Goal: Information Seeking & Learning: Learn about a topic

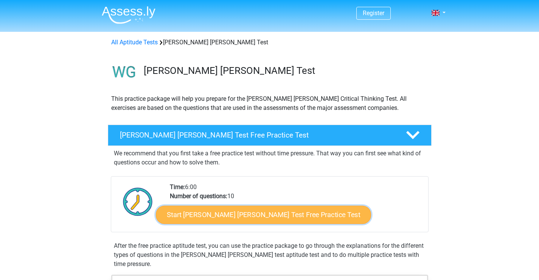
click at [232, 214] on link "Start Watson Glaser Test Free Practice Test" at bounding box center [263, 215] width 215 height 18
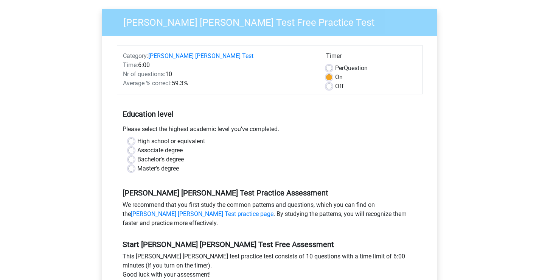
scroll to position [76, 0]
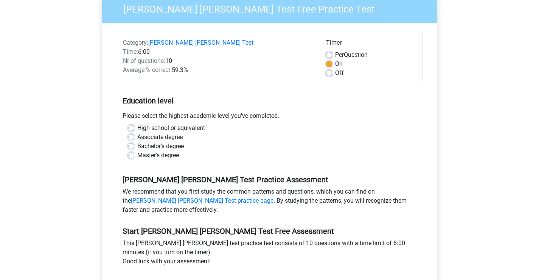
click at [137, 123] on div "High school or equivalent" at bounding box center [269, 127] width 283 height 9
click at [137, 123] on label "High school or equivalent" at bounding box center [171, 127] width 68 height 9
click at [129, 123] on input "High school or equivalent" at bounding box center [131, 127] width 6 height 8
radio input "true"
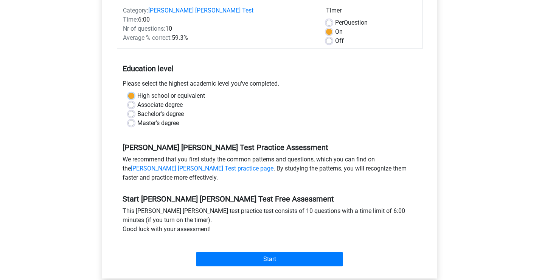
scroll to position [151, 0]
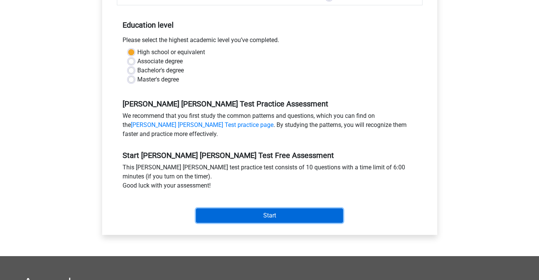
click at [295, 212] on input "Start" at bounding box center [269, 215] width 147 height 14
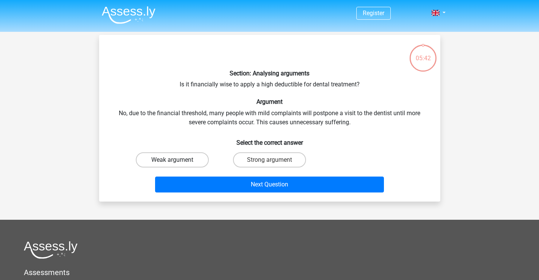
click at [198, 159] on label "Weak argument" at bounding box center [172, 159] width 73 height 15
click at [177, 160] on input "Weak argument" at bounding box center [174, 162] width 5 height 5
radio input "true"
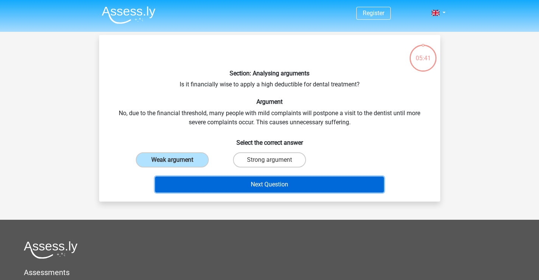
click at [227, 188] on button "Next Question" at bounding box center [269, 184] width 229 height 16
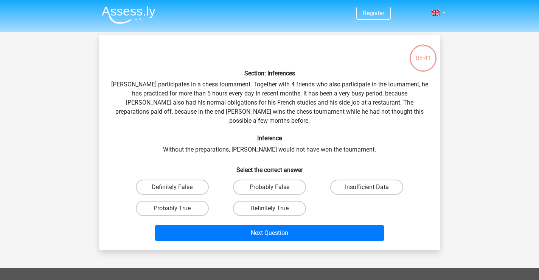
scroll to position [35, 0]
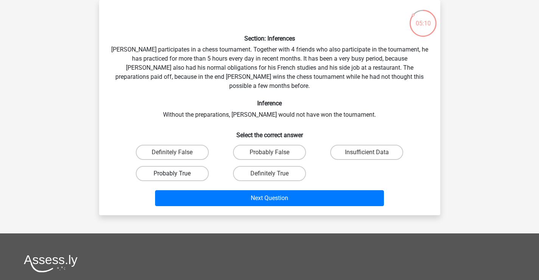
click at [176, 166] on label "Probably True" at bounding box center [172, 173] width 73 height 15
click at [176, 173] on input "Probably True" at bounding box center [174, 175] width 5 height 5
radio input "true"
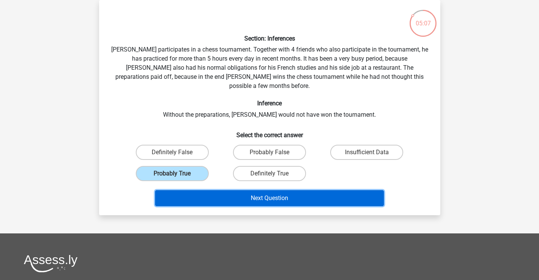
click at [230, 190] on button "Next Question" at bounding box center [269, 198] width 229 height 16
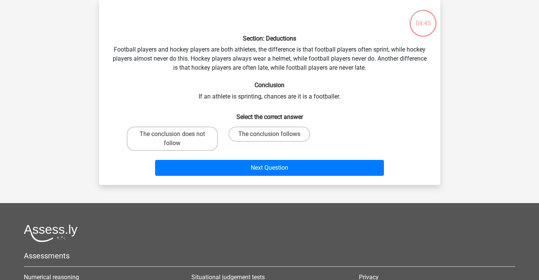
click at [188, 120] on div "Section: Deductions Football players and hockey players are both athletes, the …" at bounding box center [269, 92] width 335 height 173
click at [181, 133] on label "The conclusion does not follow" at bounding box center [172, 138] width 91 height 24
click at [177, 134] on input "The conclusion does not follow" at bounding box center [174, 136] width 5 height 5
radio input "true"
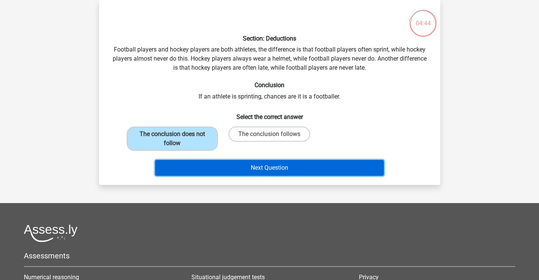
click at [241, 166] on button "Next Question" at bounding box center [269, 168] width 229 height 16
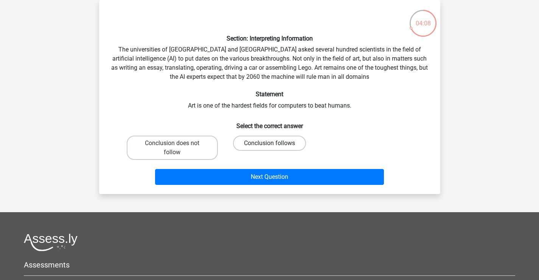
click at [254, 143] on label "Conclusion follows" at bounding box center [269, 142] width 73 height 15
click at [269, 143] on input "Conclusion follows" at bounding box center [271, 145] width 5 height 5
radio input "true"
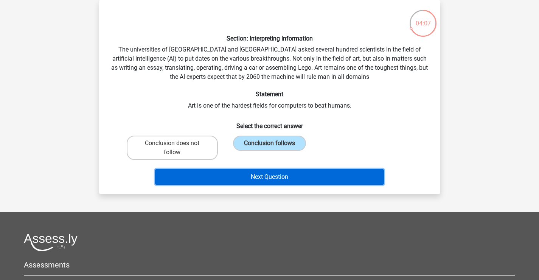
click at [259, 178] on button "Next Question" at bounding box center [269, 177] width 229 height 16
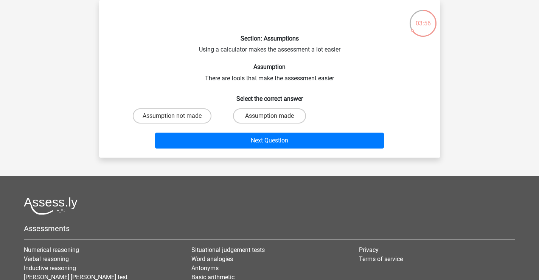
click at [269, 118] on input "Assumption made" at bounding box center [271, 118] width 5 height 5
radio input "true"
click at [252, 112] on label "Assumption made" at bounding box center [269, 115] width 73 height 15
click at [269, 116] on input "Assumption made" at bounding box center [271, 118] width 5 height 5
click at [197, 118] on label "Assumption not made" at bounding box center [172, 115] width 79 height 15
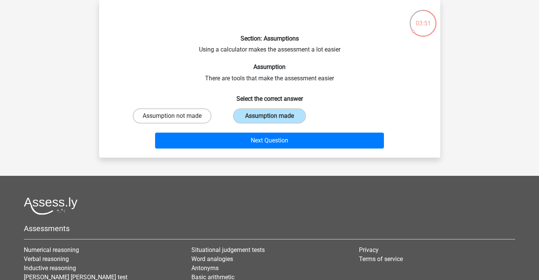
click at [177, 118] on input "Assumption not made" at bounding box center [174, 118] width 5 height 5
radio input "true"
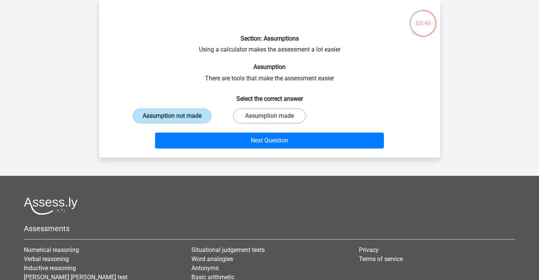
click at [260, 114] on label "Assumption made" at bounding box center [269, 115] width 73 height 15
click at [269, 116] on input "Assumption made" at bounding box center [271, 118] width 5 height 5
radio input "true"
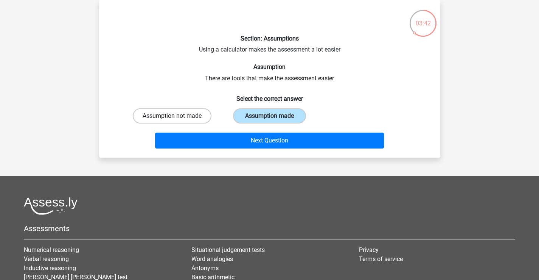
click at [188, 115] on label "Assumption not made" at bounding box center [172, 115] width 79 height 15
click at [177, 116] on input "Assumption not made" at bounding box center [174, 118] width 5 height 5
radio input "true"
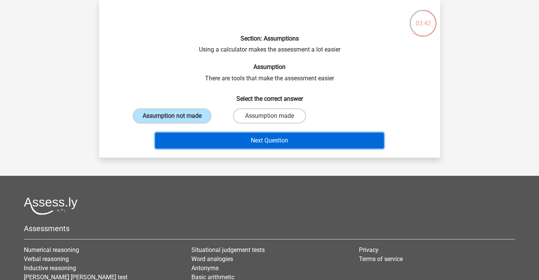
click at [226, 144] on button "Next Question" at bounding box center [269, 140] width 229 height 16
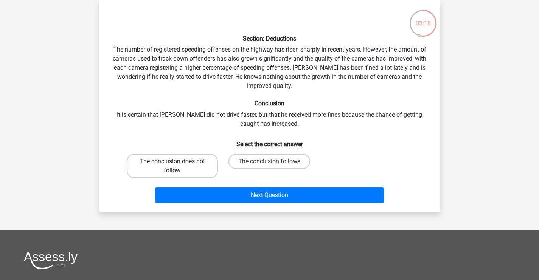
click at [188, 167] on label "The conclusion does not follow" at bounding box center [172, 166] width 91 height 24
click at [177, 166] on input "The conclusion does not follow" at bounding box center [174, 163] width 5 height 5
radio input "true"
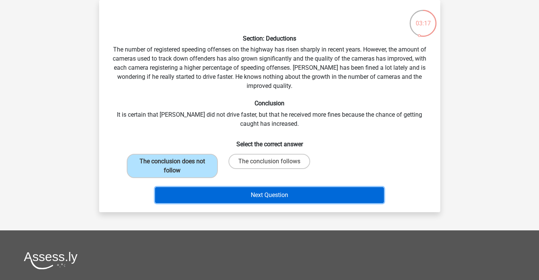
click at [251, 199] on button "Next Question" at bounding box center [269, 195] width 229 height 16
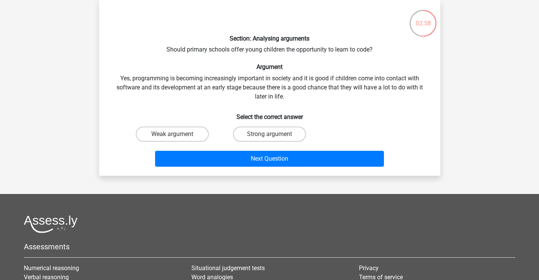
drag, startPoint x: 278, startPoint y: 133, endPoint x: 283, endPoint y: 149, distance: 16.6
click at [279, 134] on label "Strong argument" at bounding box center [269, 133] width 73 height 15
click at [274, 134] on input "Strong argument" at bounding box center [271, 136] width 5 height 5
radio input "true"
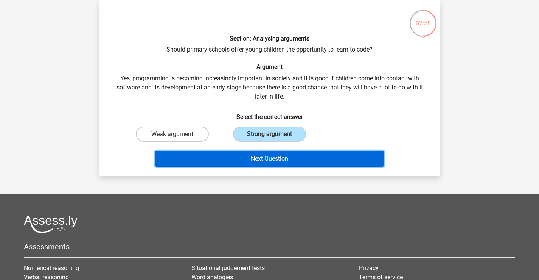
click at [286, 156] on button "Next Question" at bounding box center [269, 159] width 229 height 16
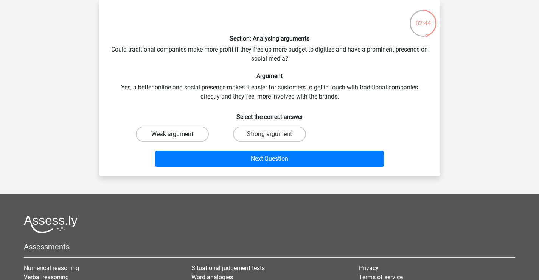
click at [166, 132] on label "Weak argument" at bounding box center [172, 133] width 73 height 15
click at [172, 134] on input "Weak argument" at bounding box center [174, 136] width 5 height 5
radio input "true"
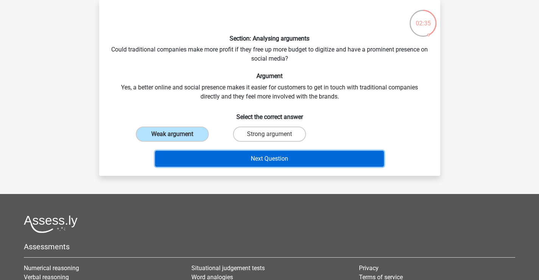
click at [249, 156] on button "Next Question" at bounding box center [269, 159] width 229 height 16
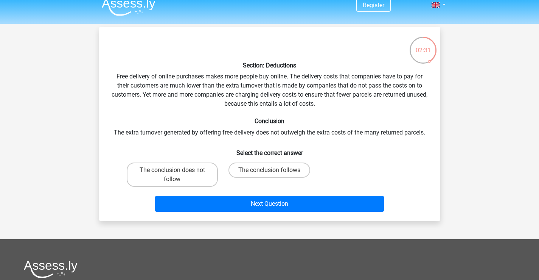
scroll to position [0, 0]
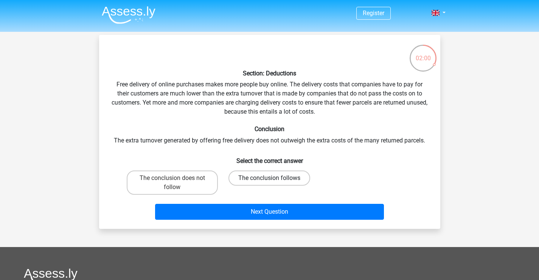
click at [266, 181] on label "The conclusion follows" at bounding box center [270, 177] width 82 height 15
click at [269, 181] on input "The conclusion follows" at bounding box center [271, 180] width 5 height 5
radio input "true"
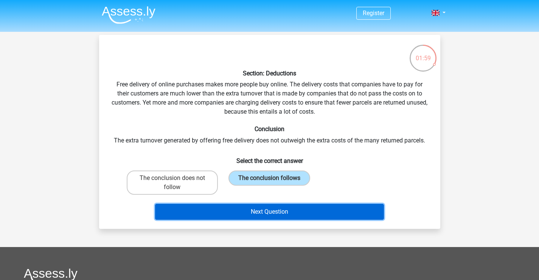
click at [263, 209] on button "Next Question" at bounding box center [269, 212] width 229 height 16
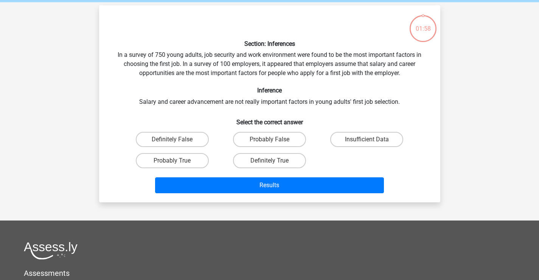
scroll to position [35, 0]
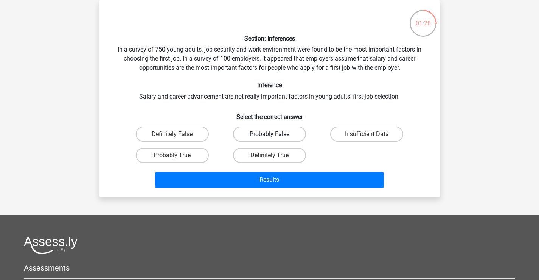
click at [257, 131] on label "Probably False" at bounding box center [269, 133] width 73 height 15
click at [269, 134] on input "Probably False" at bounding box center [271, 136] width 5 height 5
radio input "true"
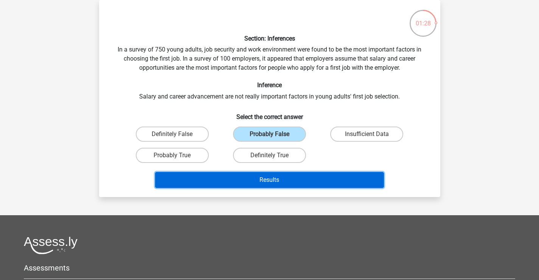
click at [267, 181] on button "Results" at bounding box center [269, 180] width 229 height 16
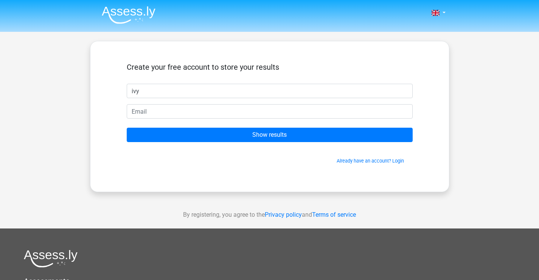
type input "ivy"
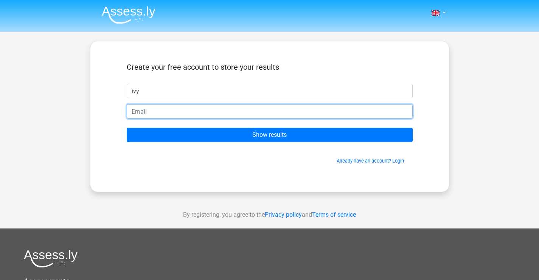
drag, startPoint x: 145, startPoint y: 109, endPoint x: 144, endPoint y: 105, distance: 3.9
click at [145, 108] on input "email" at bounding box center [270, 111] width 286 height 14
type input "easti009.309@fortismere.school"
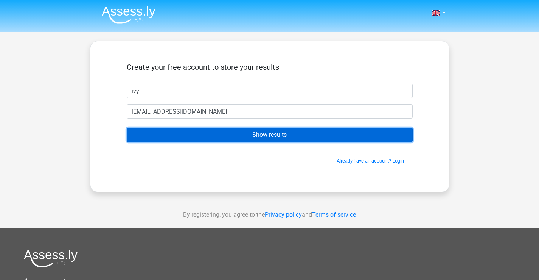
click at [215, 132] on input "Show results" at bounding box center [270, 135] width 286 height 14
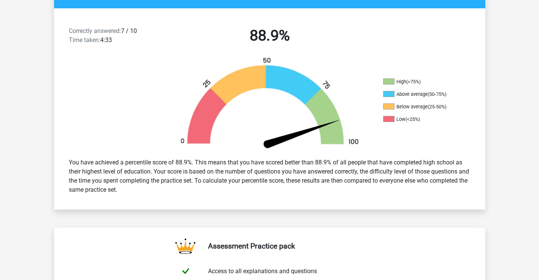
scroll to position [189, 0]
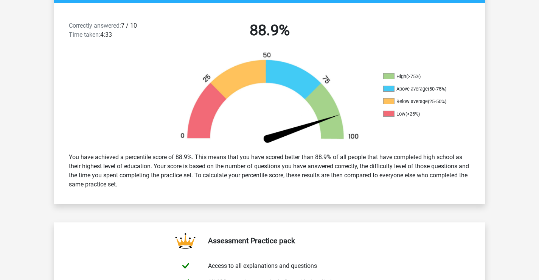
click at [141, 33] on div "Correctly answered: 7 / 10 Time taken: 4:33" at bounding box center [114, 31] width 103 height 21
click at [142, 32] on div "Correctly answered: 7 / 10 Time taken: 4:33" at bounding box center [114, 31] width 103 height 21
click at [136, 18] on div "Correctly answered: 7 / 10 Time taken: 4:33 88.9%" at bounding box center [269, 31] width 431 height 39
click at [155, 38] on div "Correctly answered: 7 / 10 Time taken: 4:33" at bounding box center [114, 31] width 103 height 21
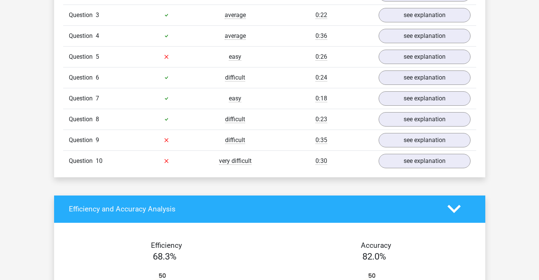
scroll to position [681, 0]
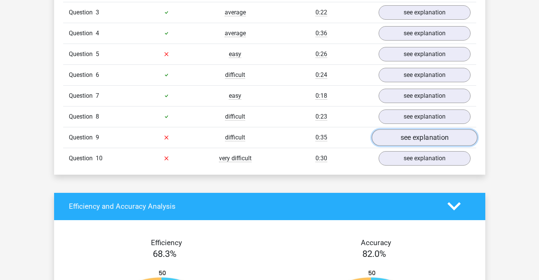
click at [409, 129] on link "see explanation" at bounding box center [425, 137] width 106 height 17
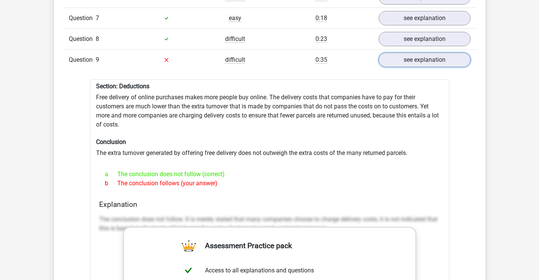
scroll to position [795, 0]
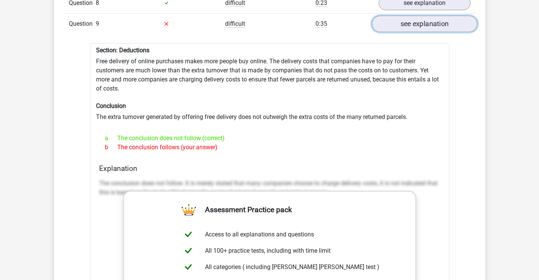
click at [414, 16] on link "see explanation" at bounding box center [425, 24] width 106 height 17
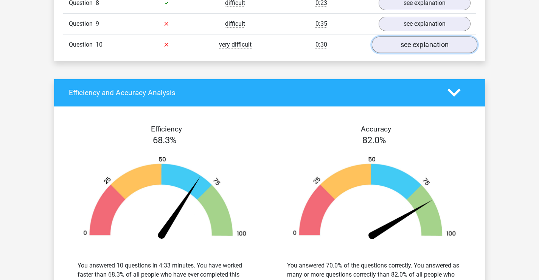
click at [421, 40] on link "see explanation" at bounding box center [425, 44] width 106 height 17
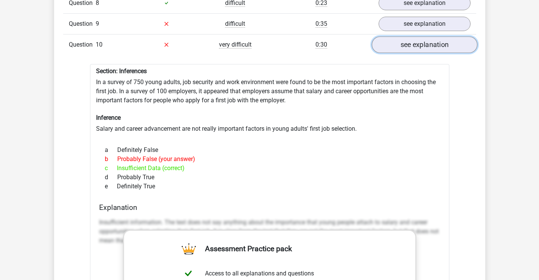
click at [421, 40] on link "see explanation" at bounding box center [425, 44] width 106 height 17
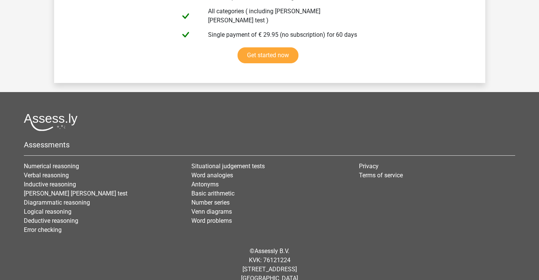
scroll to position [1355, 0]
